Goal: Information Seeking & Learning: Learn about a topic

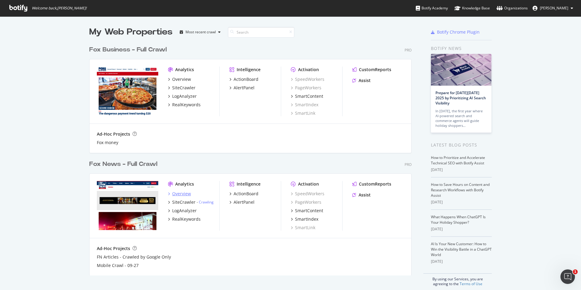
click at [178, 193] on div "Overview" at bounding box center [181, 194] width 19 height 6
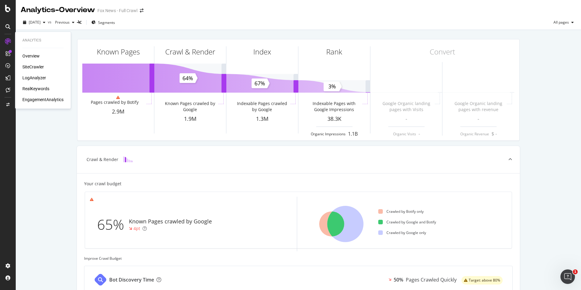
click at [37, 89] on div "RealKeywords" at bounding box center [35, 89] width 27 height 6
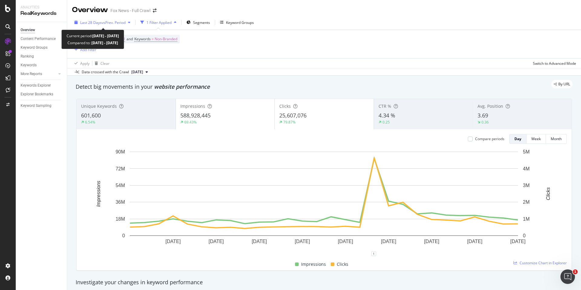
click at [127, 23] on div "button" at bounding box center [129, 23] width 7 height 4
click at [51, 150] on div "Overview Content Performance Keyword Groups Ranking Keywords More Reports Count…" at bounding box center [41, 156] width 51 height 268
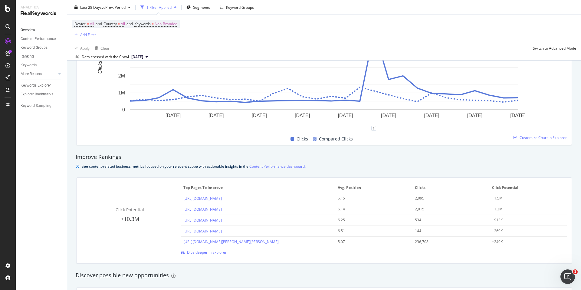
scroll to position [339, 0]
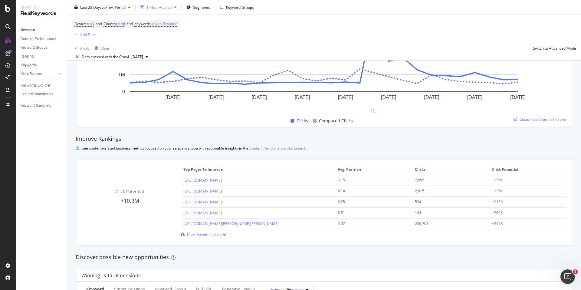
click at [32, 64] on div "Keywords" at bounding box center [29, 65] width 16 height 6
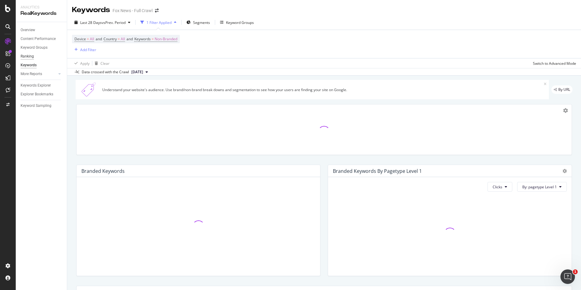
click at [28, 55] on div "Ranking" at bounding box center [27, 56] width 13 height 6
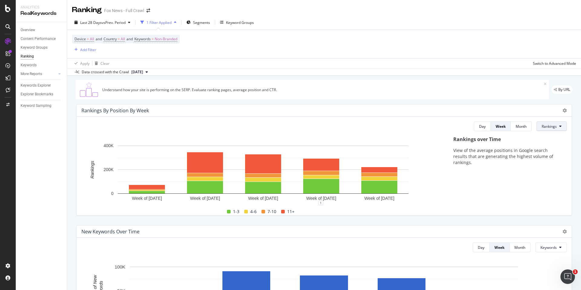
click at [560, 127] on icon at bounding box center [561, 126] width 2 height 4
click at [547, 147] on span "Clicks" at bounding box center [553, 149] width 23 height 5
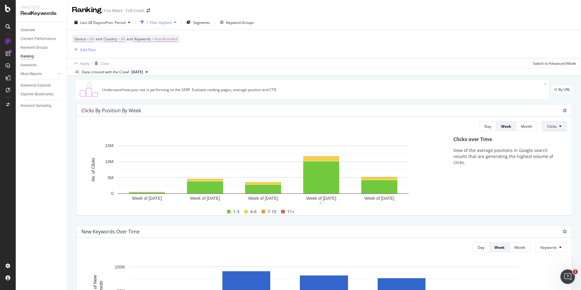
click at [552, 128] on span "Clicks" at bounding box center [552, 126] width 10 height 5
click at [554, 138] on span "Rankings" at bounding box center [559, 138] width 23 height 5
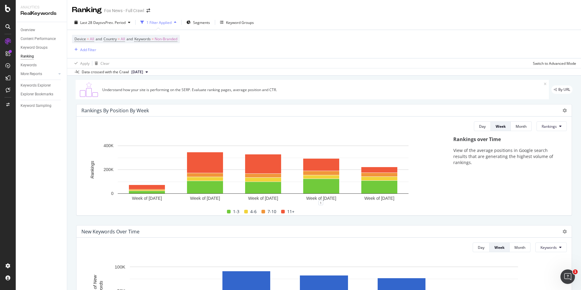
click at [148, 72] on icon at bounding box center [147, 72] width 2 height 4
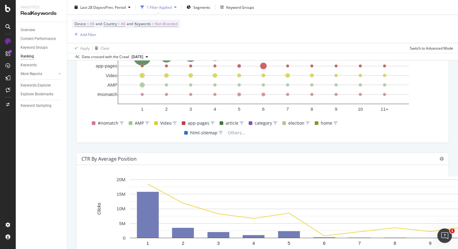
scroll to position [557, 0]
